Goal: Task Accomplishment & Management: Complete application form

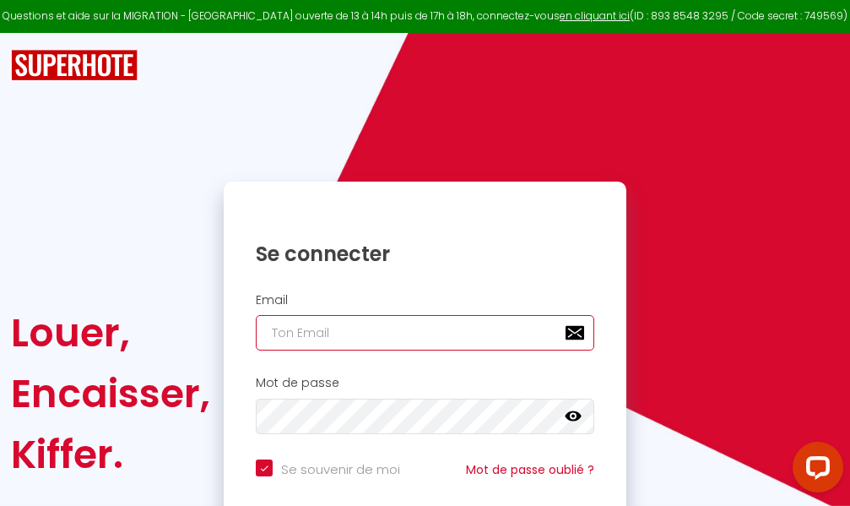
click at [376, 331] on input "email" at bounding box center [425, 332] width 339 height 35
type input "m"
checkbox input "true"
type input "ma"
checkbox input "true"
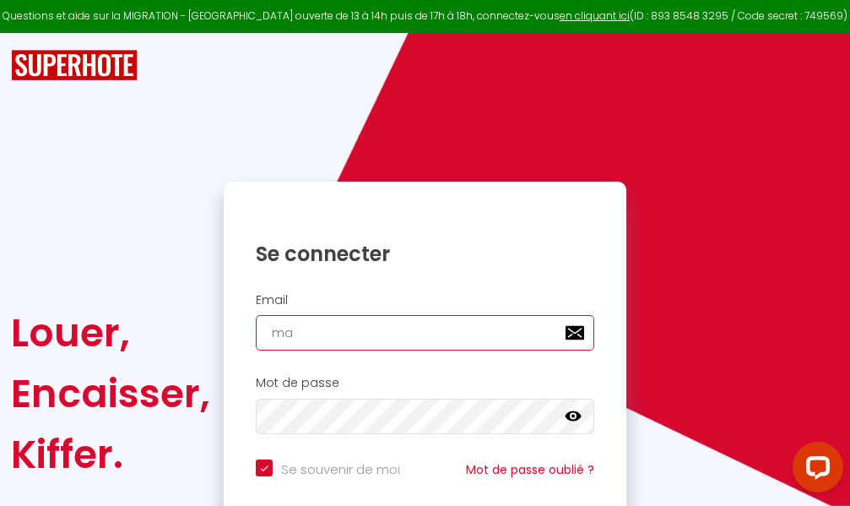
type input "mar"
checkbox input "true"
type input "marc"
checkbox input "true"
type input "marcd"
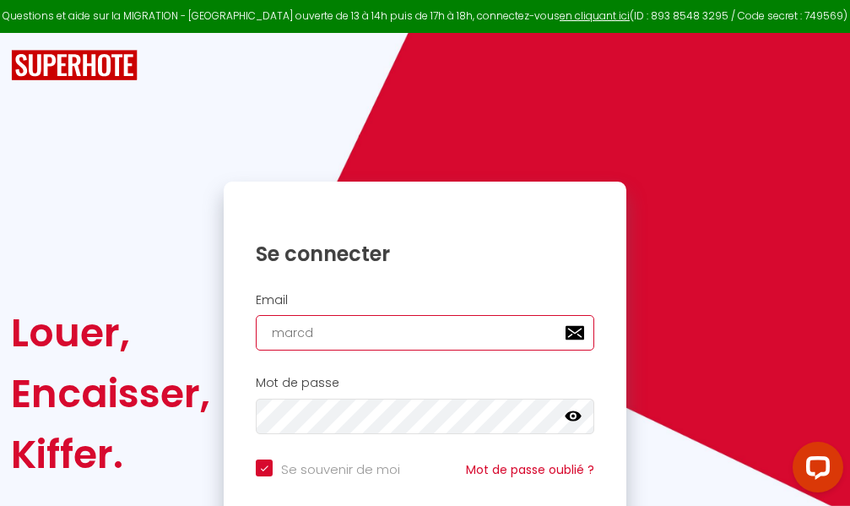
checkbox input "true"
type input "marcdp"
checkbox input "true"
type input "marcdpo"
checkbox input "true"
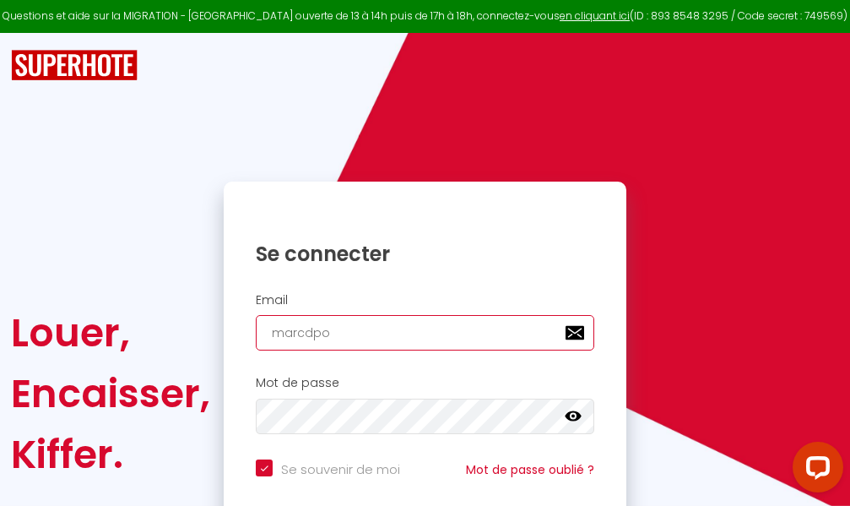
type input "marcdpoz"
checkbox input "true"
type input "marcdpoz."
checkbox input "true"
type input "marcdpoz.l"
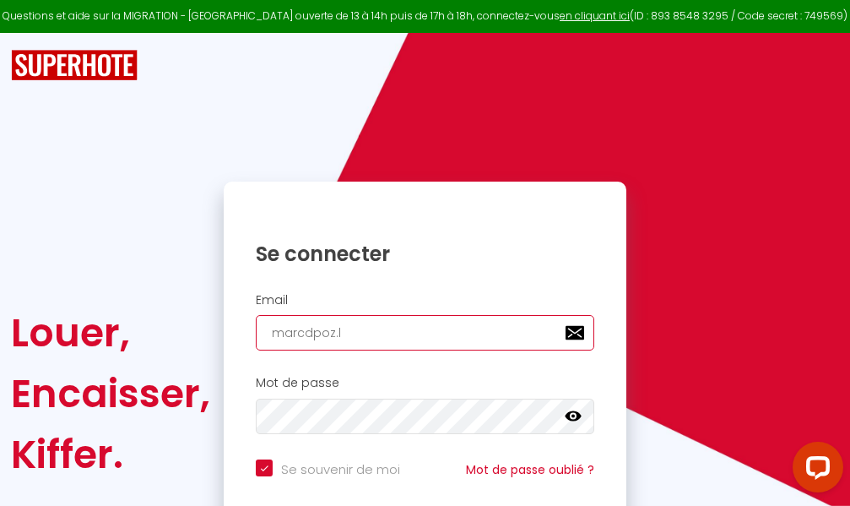
checkbox input "true"
type input "marcdpoz.lo"
checkbox input "true"
type input "marcdpoz.loc"
checkbox input "true"
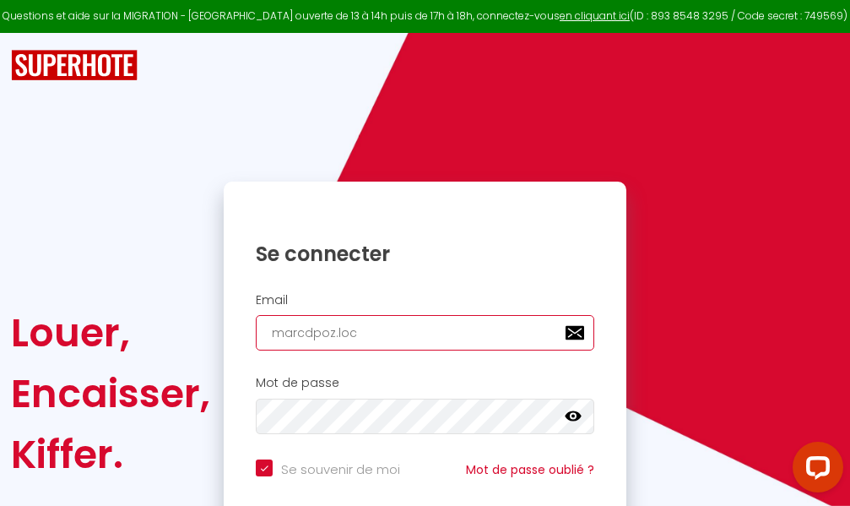
type input "marcdpoz.loca"
checkbox input "true"
type input "marcdpoz.locat"
checkbox input "true"
type input "marcdpoz.locati"
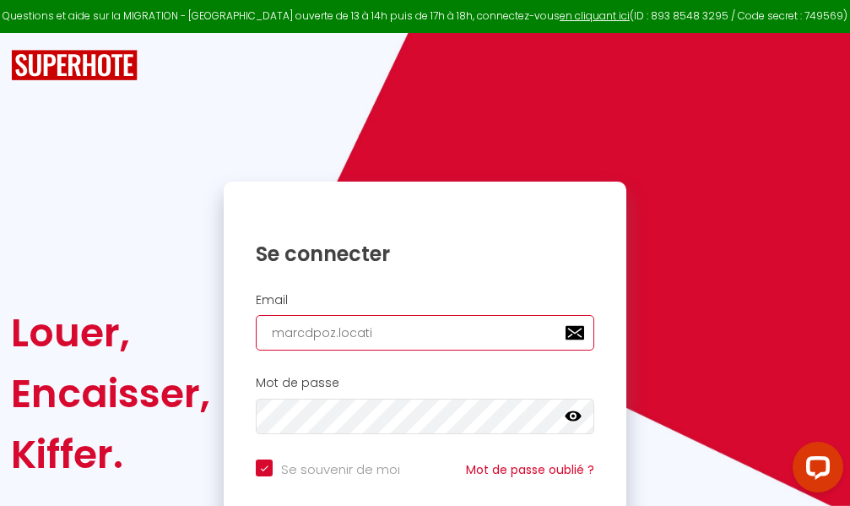
checkbox input "true"
type input "marcdpoz.locatio"
checkbox input "true"
type input "marcdpoz.location"
checkbox input "true"
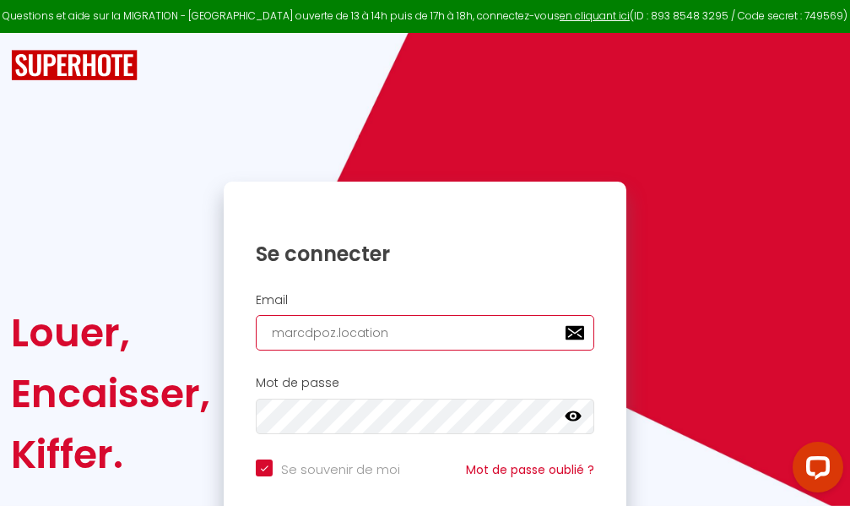
type input "marcdpoz.location@"
checkbox input "true"
type input "marcdpoz.location@g"
checkbox input "true"
type input "marcdpoz.location@gm"
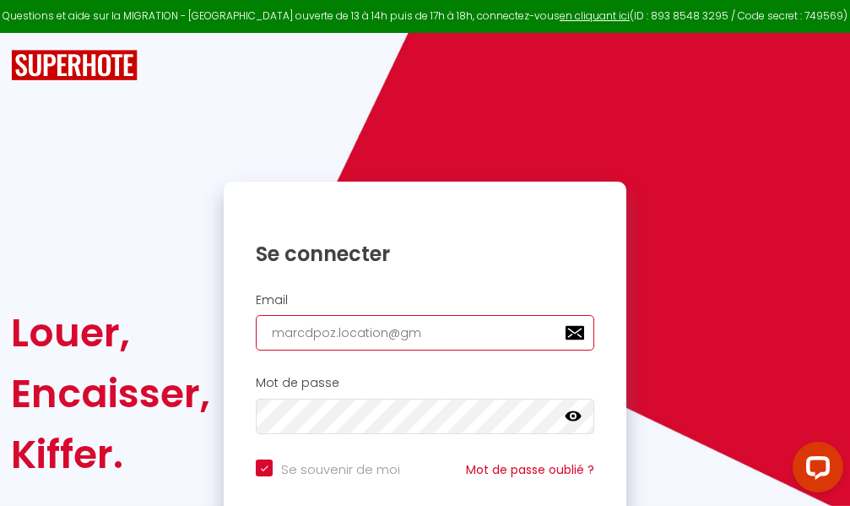
checkbox input "true"
type input "marcdpoz.location@gma"
checkbox input "true"
type input "marcdpoz.location@gmai"
checkbox input "true"
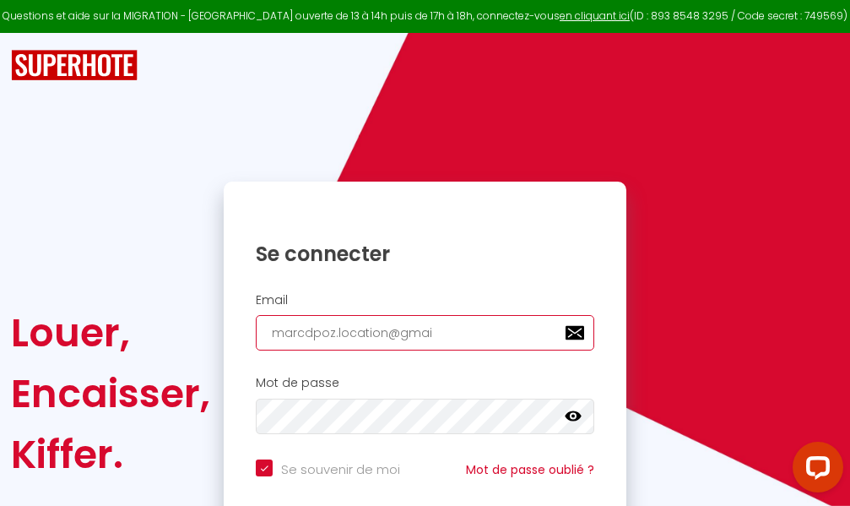
type input "[EMAIL_ADDRESS]"
checkbox input "true"
type input "[EMAIL_ADDRESS]."
checkbox input "true"
type input "marcdpoz.location@gmail.c"
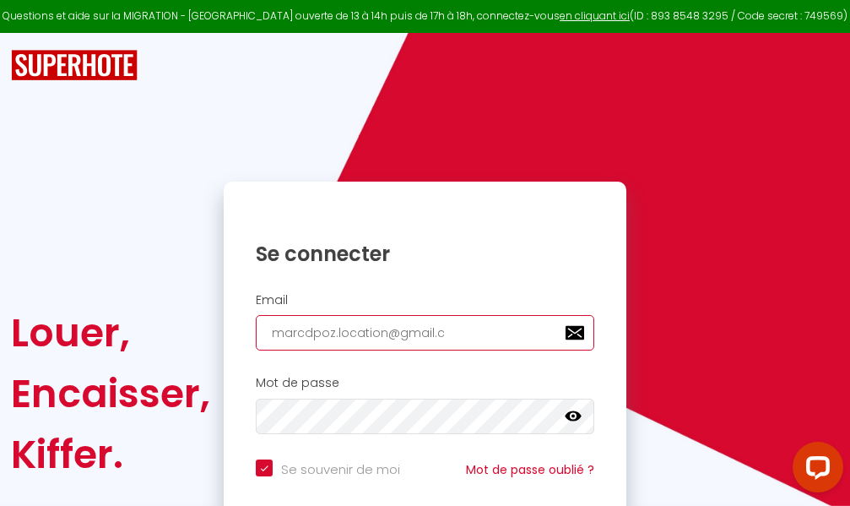
checkbox input "true"
type input "[EMAIL_ADDRESS][DOMAIN_NAME]"
checkbox input "true"
type input "[EMAIL_ADDRESS][DOMAIN_NAME]"
checkbox input "true"
